Goal: Task Accomplishment & Management: Use online tool/utility

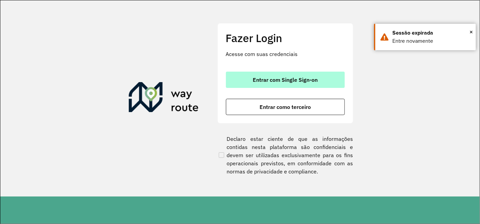
click at [281, 82] on span "Entrar com Single Sign-on" at bounding box center [285, 79] width 65 height 5
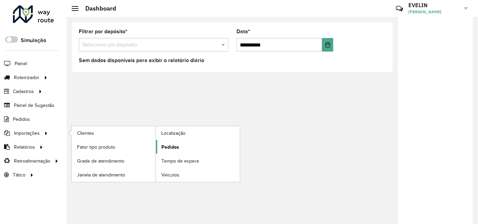
click at [166, 145] on span "Pedidos" at bounding box center [170, 147] width 18 height 7
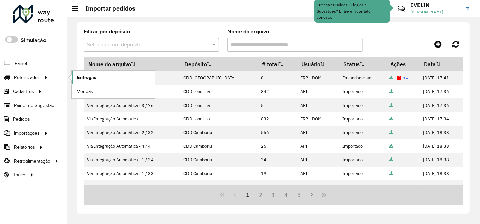
click at [104, 72] on link "Entregas" at bounding box center [113, 78] width 83 height 14
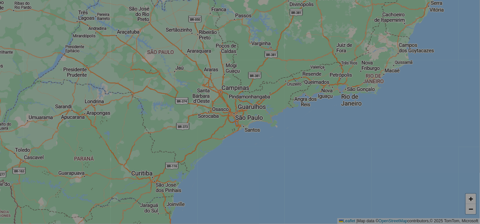
select select "*"
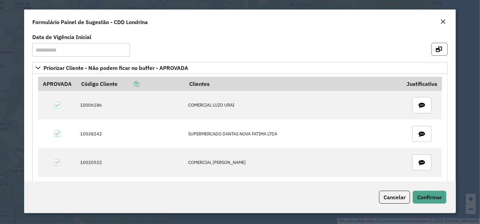
click at [441, 49] on button "button" at bounding box center [440, 49] width 16 height 13
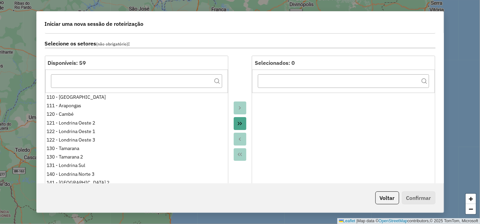
click at [237, 118] on button "Move All to Target" at bounding box center [240, 123] width 13 height 13
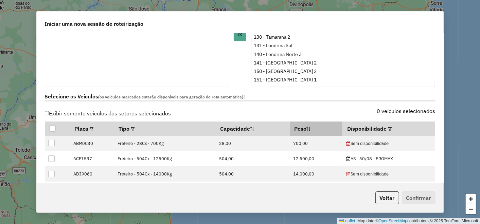
scroll to position [226, 0]
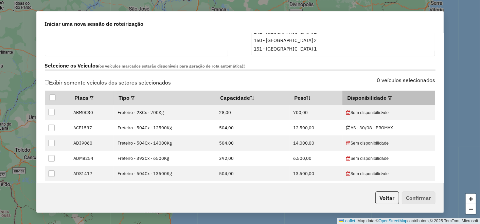
click at [387, 100] on div at bounding box center [389, 98] width 5 height 8
click at [387, 96] on div at bounding box center [389, 98] width 5 height 8
click at [387, 94] on div at bounding box center [389, 98] width 5 height 8
click at [388, 97] on em at bounding box center [390, 99] width 4 height 4
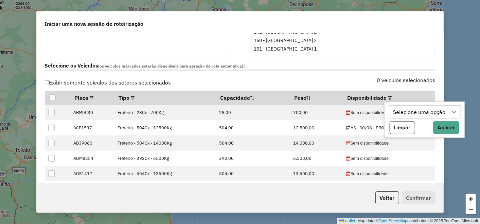
click at [426, 109] on div "Selecione uma opção" at bounding box center [419, 112] width 57 height 13
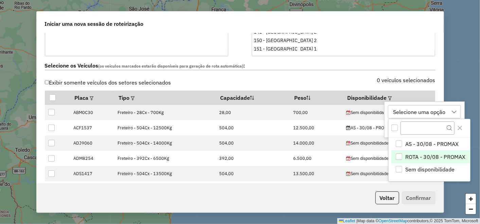
click at [418, 156] on span "ROTA - 30/08 - PROMAX" at bounding box center [435, 157] width 60 height 8
click at [459, 127] on icon "Close" at bounding box center [459, 127] width 5 height 5
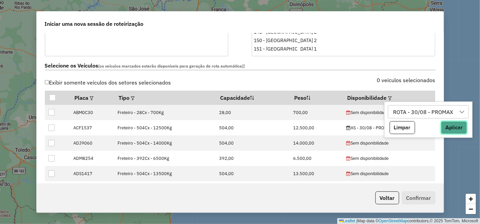
click at [461, 128] on button "Aplicar" at bounding box center [454, 127] width 26 height 13
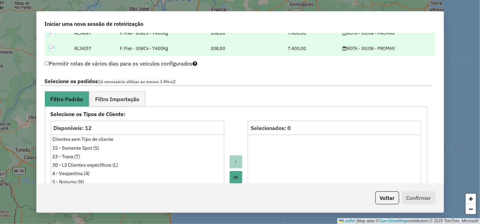
scroll to position [415, 0]
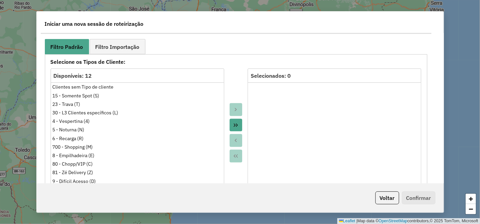
click at [238, 123] on button "Move All to Target" at bounding box center [236, 125] width 13 height 13
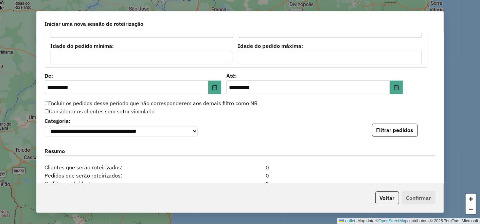
scroll to position [680, 0]
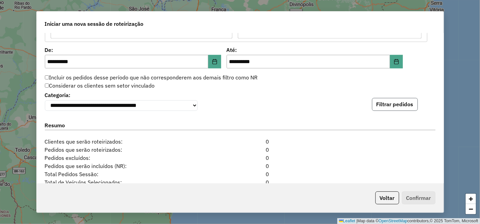
click at [399, 108] on button "Filtrar pedidos" at bounding box center [395, 104] width 46 height 13
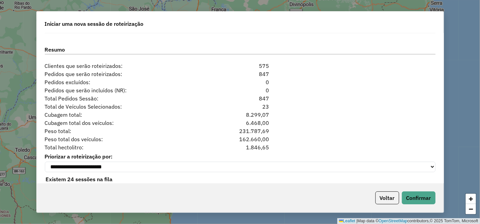
scroll to position [906, 0]
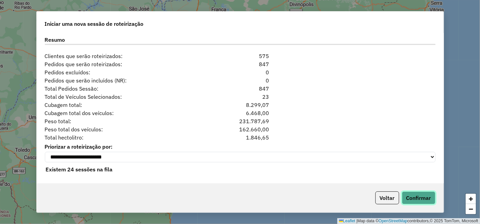
click at [419, 196] on button "Confirmar" at bounding box center [419, 198] width 34 height 13
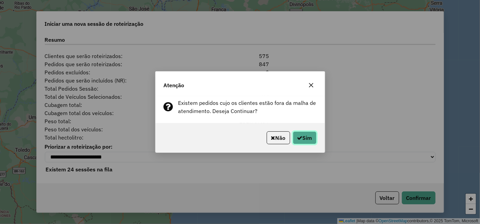
click at [304, 141] on button "Sim" at bounding box center [305, 138] width 24 height 13
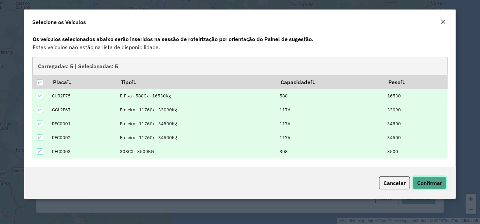
click at [426, 180] on span "Confirmar" at bounding box center [429, 183] width 25 height 7
